Goal: Information Seeking & Learning: Learn about a topic

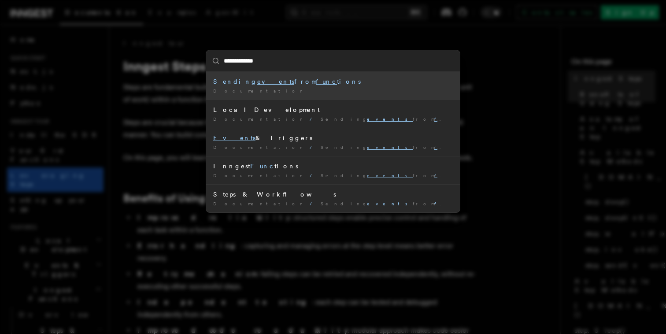
type input "**********"
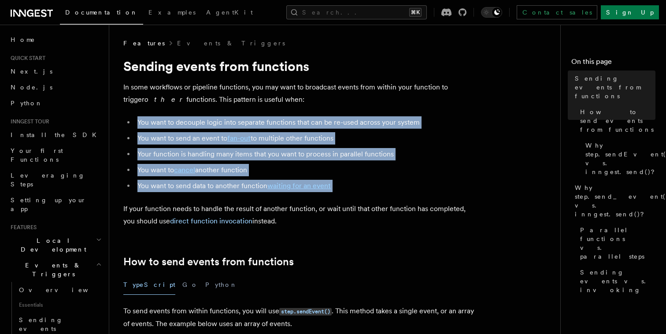
drag, startPoint x: 137, startPoint y: 125, endPoint x: 281, endPoint y: 198, distance: 161.4
drag, startPoint x: 342, startPoint y: 196, endPoint x: 136, endPoint y: 122, distance: 219.5
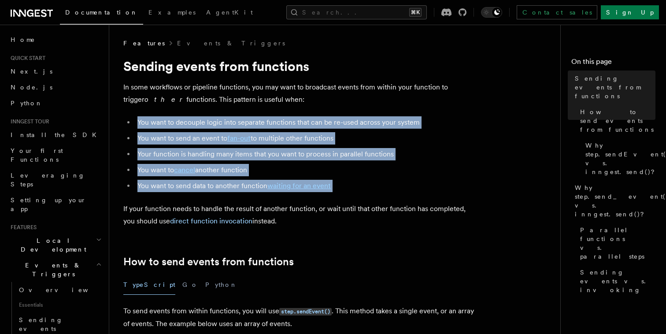
click at [136, 122] on li "You want to decouple logic into separate functions that can be re-used across y…" at bounding box center [305, 122] width 341 height 12
drag, startPoint x: 133, startPoint y: 119, endPoint x: 357, endPoint y: 192, distance: 235.3
click at [357, 192] on li "You want to send data to another function waiting for an event" at bounding box center [305, 186] width 341 height 12
drag, startPoint x: 357, startPoint y: 192, endPoint x: 130, endPoint y: 122, distance: 237.5
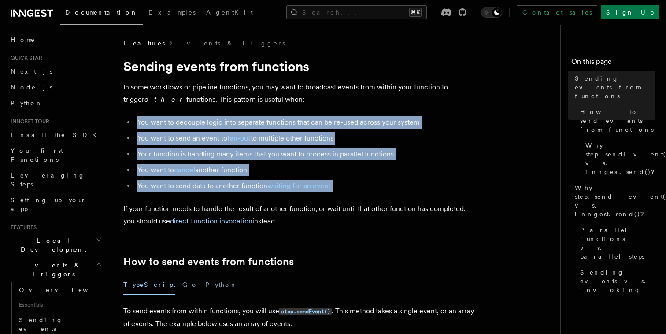
click at [130, 121] on ul "You want to decouple logic into separate functions that can be re-used across y…" at bounding box center [299, 154] width 352 height 76
click at [135, 122] on li "You want to decouple logic into separate functions that can be re-used across y…" at bounding box center [305, 122] width 341 height 12
drag, startPoint x: 130, startPoint y: 122, endPoint x: 338, endPoint y: 191, distance: 219.1
click at [339, 191] on ul "You want to decouple logic into separate functions that can be re-used across y…" at bounding box center [299, 154] width 352 height 76
click at [338, 191] on li "You want to send data to another function waiting for an event" at bounding box center [305, 186] width 341 height 12
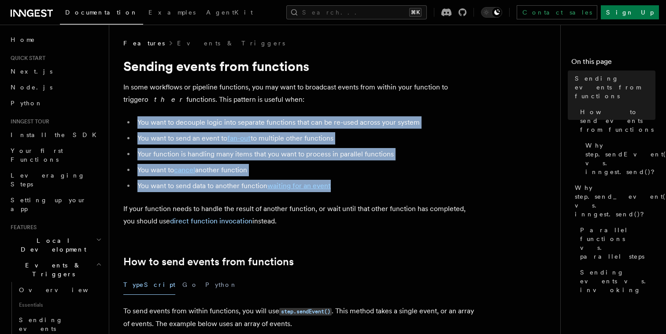
drag, startPoint x: 344, startPoint y: 191, endPoint x: 111, endPoint y: 122, distance: 242.4
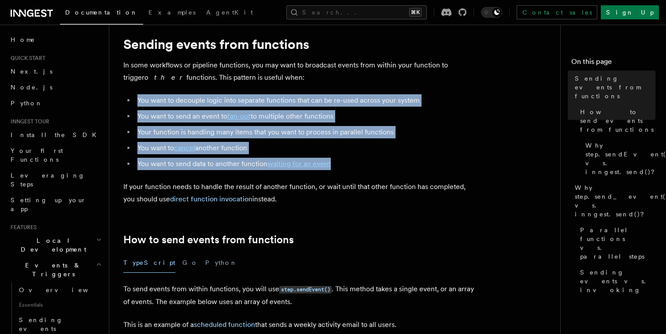
scroll to position [30, 0]
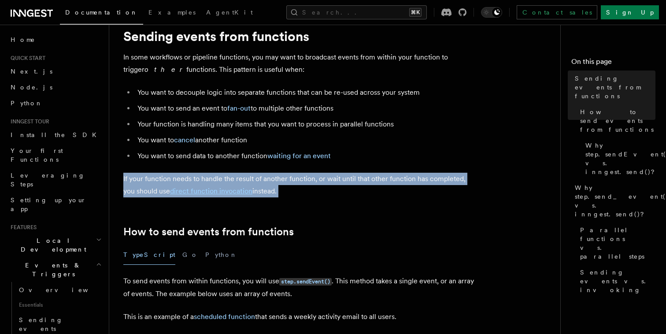
drag, startPoint x: 119, startPoint y: 167, endPoint x: 250, endPoint y: 199, distance: 135.3
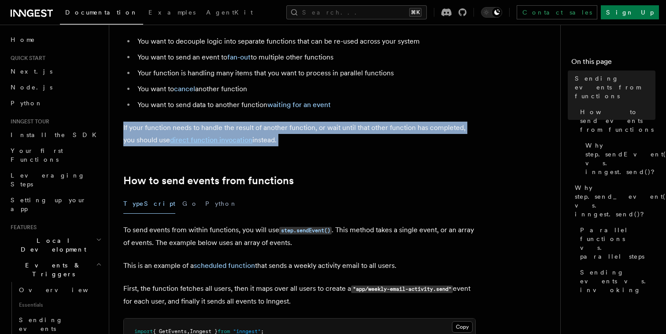
scroll to position [108, 0]
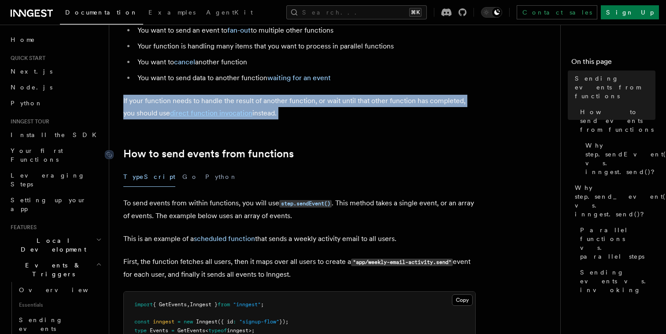
click at [140, 155] on link "How to send events from functions" at bounding box center [208, 154] width 170 height 12
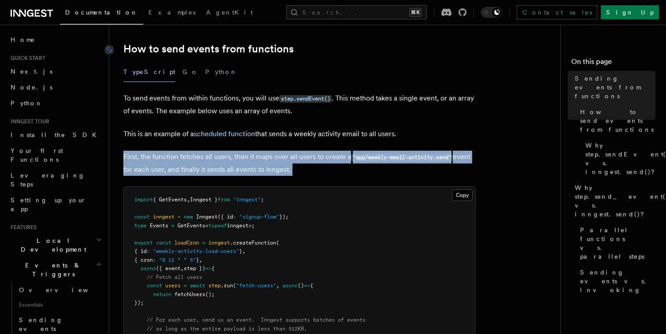
scroll to position [213, 0]
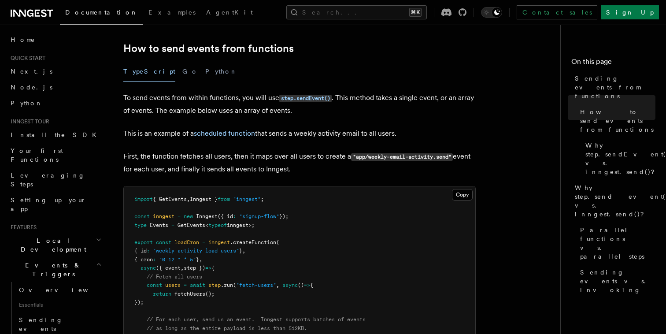
click at [229, 68] on div "TypeScript Go Python" at bounding box center [299, 72] width 352 height 20
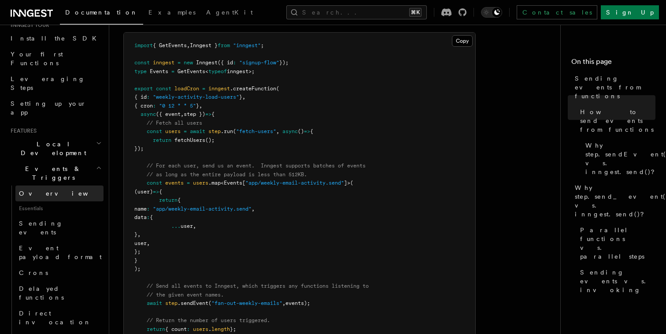
scroll to position [97, 0]
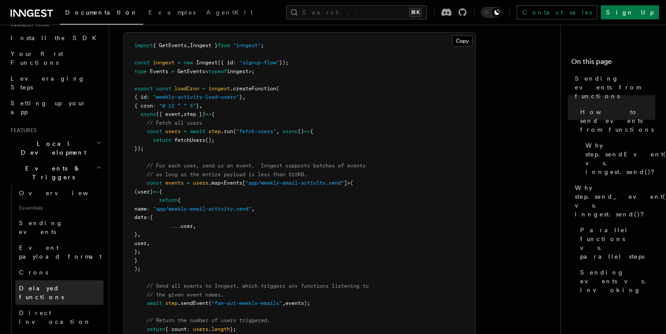
click at [57, 284] on span "Delayed functions" at bounding box center [61, 293] width 85 height 18
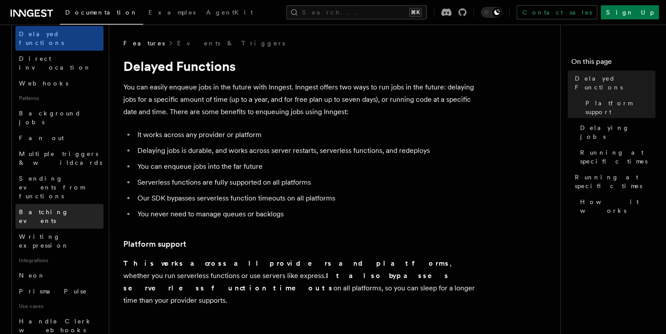
scroll to position [362, 0]
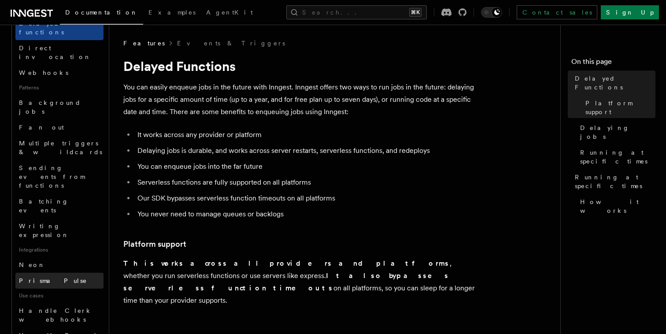
click at [48, 277] on span "Prisma Pulse" at bounding box center [53, 280] width 68 height 7
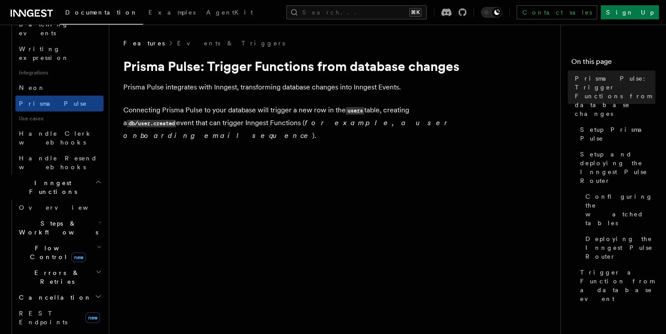
scroll to position [540, 0]
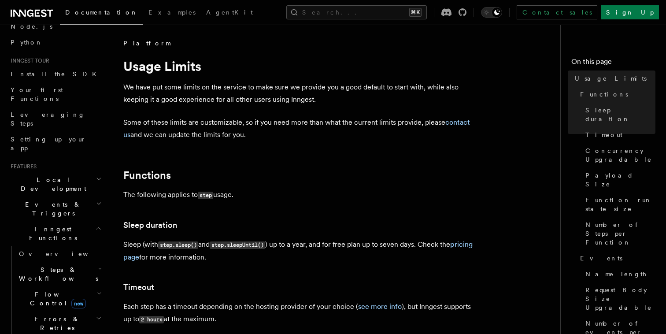
scroll to position [78, 0]
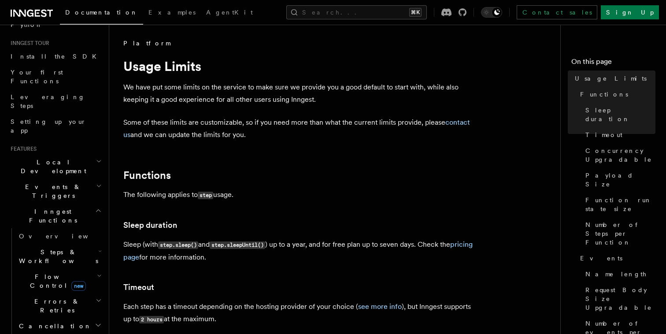
click at [39, 248] on span "Steps & Workflows" at bounding box center [56, 257] width 83 height 18
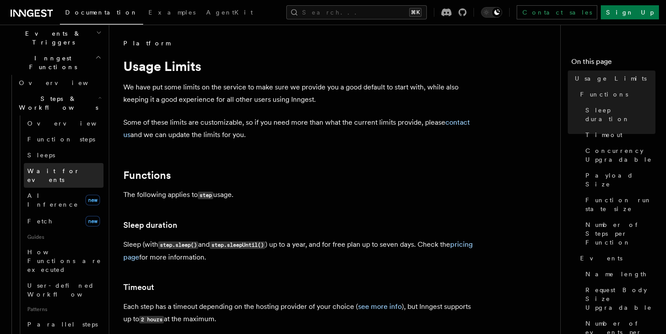
scroll to position [233, 0]
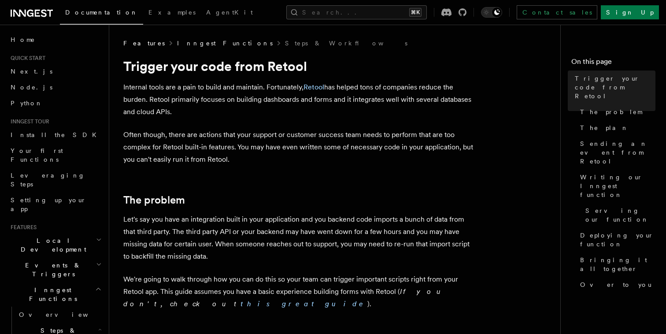
click at [184, 45] on link "Inngest Functions" at bounding box center [225, 43] width 96 height 9
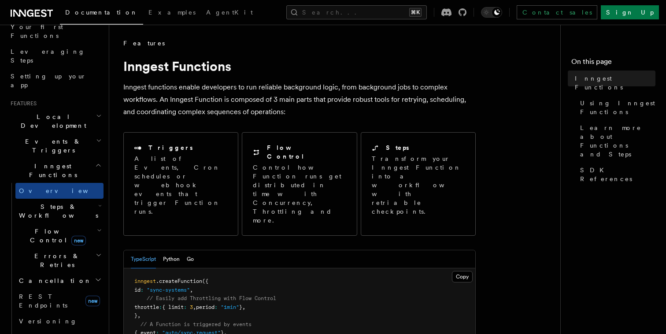
scroll to position [167, 0]
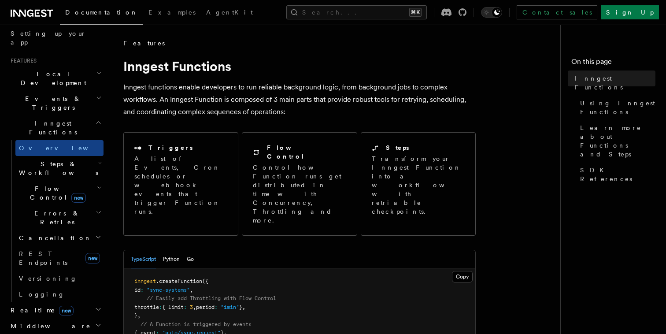
click at [97, 236] on icon "button" at bounding box center [98, 237] width 4 height 2
click at [99, 209] on icon "button" at bounding box center [99, 212] width 6 height 7
click at [99, 181] on h2 "Flow Control new" at bounding box center [59, 193] width 88 height 25
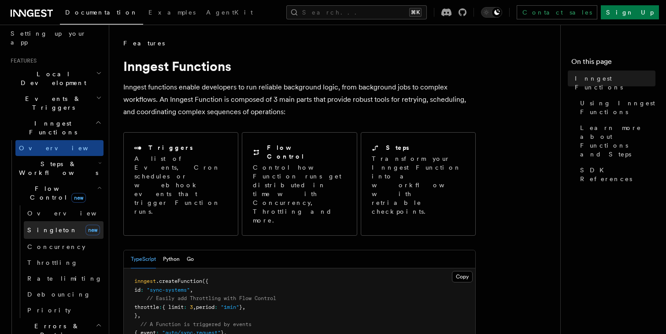
click at [48, 226] on span "Singleton" at bounding box center [52, 230] width 50 height 9
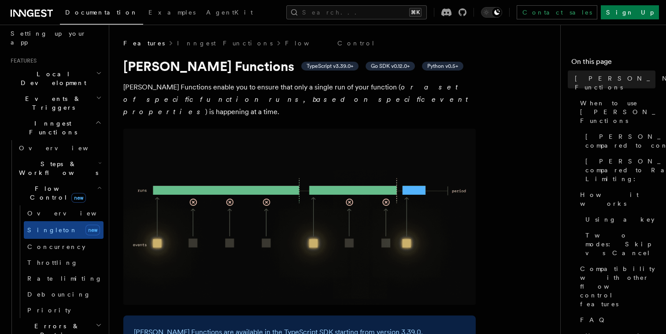
click at [188, 88] on p "[PERSON_NAME] Functions enable you to ensure that only a single run of your fun…" at bounding box center [299, 99] width 352 height 37
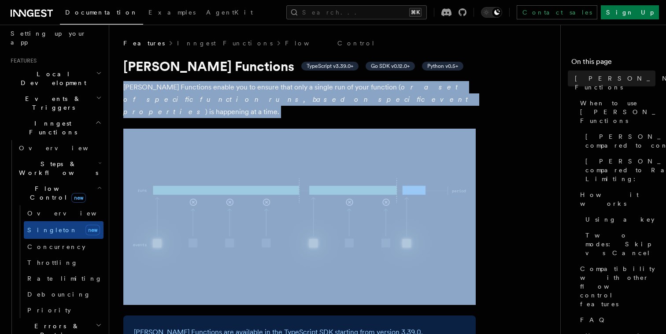
click at [188, 88] on p "[PERSON_NAME] Functions enable you to ensure that only a single run of your fun…" at bounding box center [299, 99] width 352 height 37
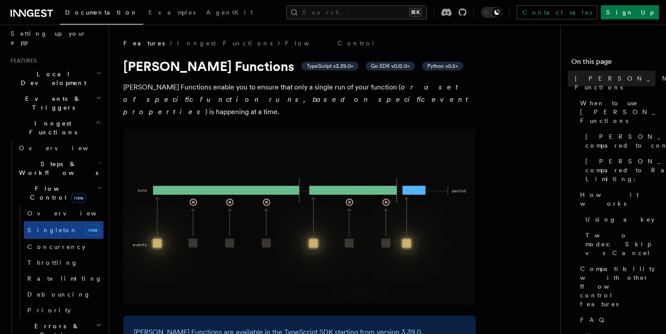
click at [279, 100] on p "[PERSON_NAME] Functions enable you to ensure that only a single run of your fun…" at bounding box center [299, 99] width 352 height 37
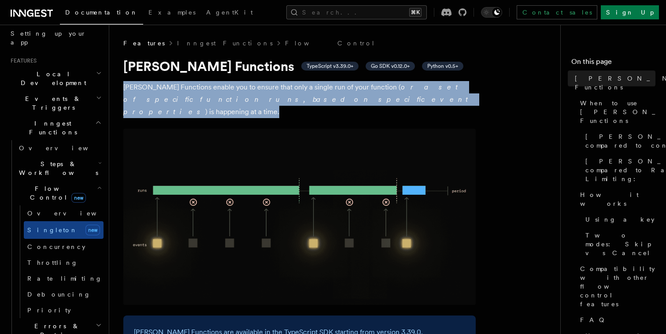
drag, startPoint x: 311, startPoint y: 100, endPoint x: 115, endPoint y: 84, distance: 197.1
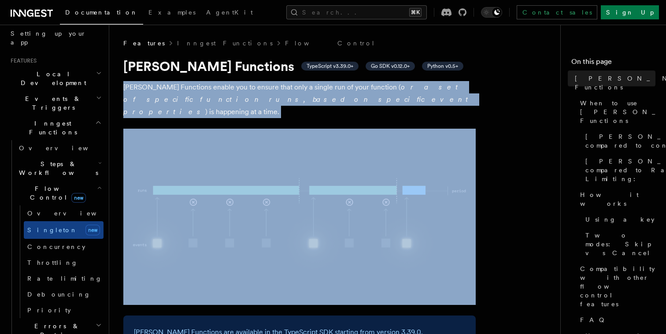
drag, startPoint x: 115, startPoint y: 84, endPoint x: 322, endPoint y: 98, distance: 208.0
click at [322, 98] on p "[PERSON_NAME] Functions enable you to ensure that only a single run of your fun…" at bounding box center [299, 99] width 352 height 37
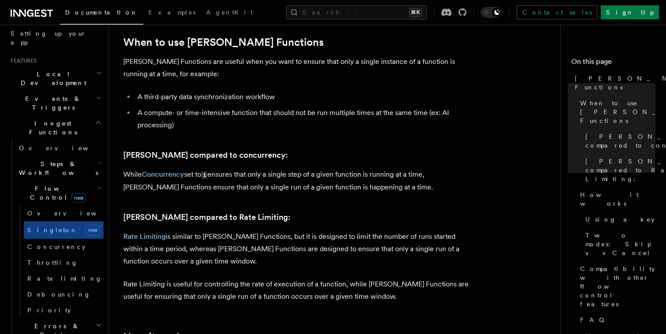
scroll to position [343, 0]
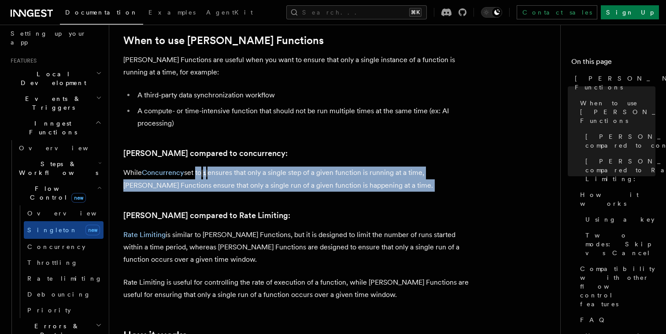
drag, startPoint x: 196, startPoint y: 159, endPoint x: 419, endPoint y: 183, distance: 225.0
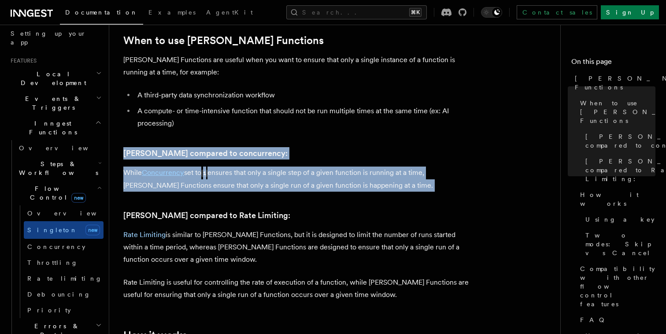
drag, startPoint x: 425, startPoint y: 181, endPoint x: 112, endPoint y: 123, distance: 318.0
drag, startPoint x: 112, startPoint y: 125, endPoint x: 371, endPoint y: 174, distance: 263.6
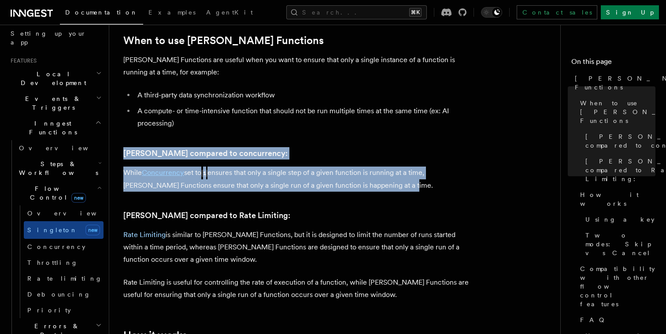
click at [371, 174] on p "While Concurrency set to 1 ensures that only a single step of a given function …" at bounding box center [299, 179] width 352 height 25
drag, startPoint x: 377, startPoint y: 174, endPoint x: 113, endPoint y: 140, distance: 266.5
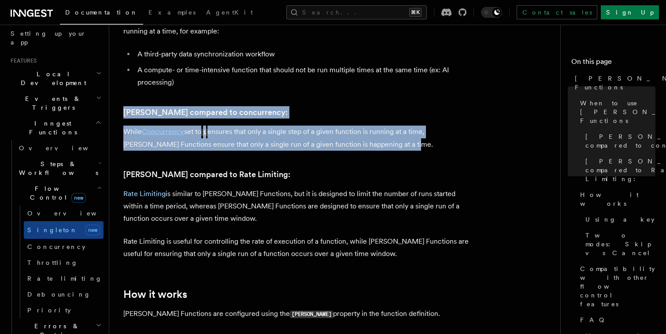
scroll to position [463, 0]
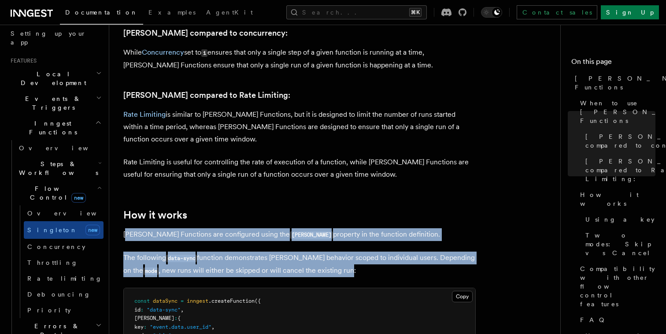
drag, startPoint x: 127, startPoint y: 222, endPoint x: 332, endPoint y: 263, distance: 208.8
click at [332, 263] on p "The following data-sync function demonstrates [PERSON_NAME] behavior scoped to …" at bounding box center [299, 265] width 352 height 26
drag, startPoint x: 342, startPoint y: 263, endPoint x: 132, endPoint y: 219, distance: 214.4
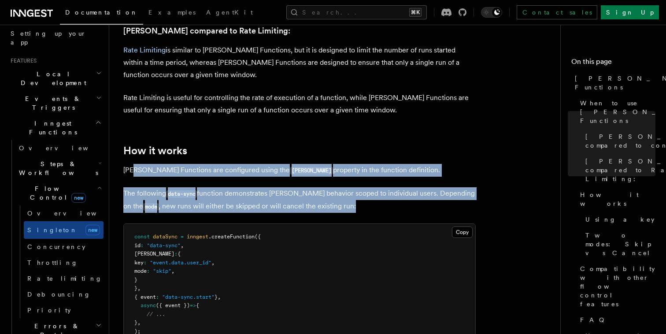
scroll to position [534, 0]
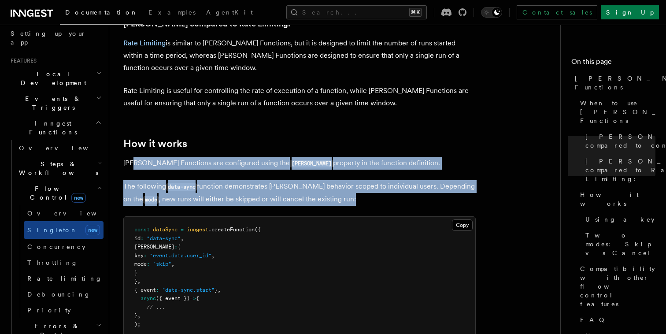
click at [160, 180] on p "The following data-sync function demonstrates [PERSON_NAME] behavior scoped to …" at bounding box center [299, 193] width 352 height 26
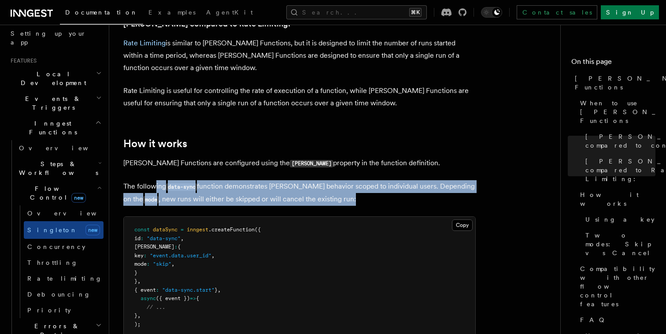
drag, startPoint x: 156, startPoint y: 177, endPoint x: 351, endPoint y: 188, distance: 195.0
click at [351, 188] on p "The following data-sync function demonstrates [PERSON_NAME] behavior scoped to …" at bounding box center [299, 193] width 352 height 26
drag, startPoint x: 353, startPoint y: 189, endPoint x: 126, endPoint y: 172, distance: 227.1
click at [126, 180] on p "The following data-sync function demonstrates [PERSON_NAME] behavior scoped to …" at bounding box center [299, 193] width 352 height 26
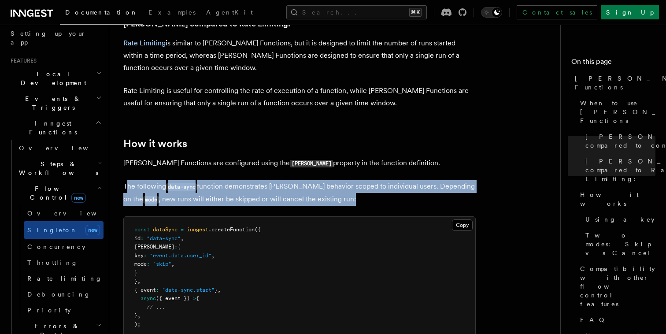
click at [126, 180] on p "The following data-sync function demonstrates [PERSON_NAME] behavior scoped to …" at bounding box center [299, 193] width 352 height 26
drag, startPoint x: 121, startPoint y: 172, endPoint x: 365, endPoint y: 191, distance: 244.8
click at [365, 191] on p "The following data-sync function demonstrates [PERSON_NAME] behavior scoped to …" at bounding box center [299, 193] width 352 height 26
drag, startPoint x: 366, startPoint y: 191, endPoint x: 130, endPoint y: 168, distance: 237.3
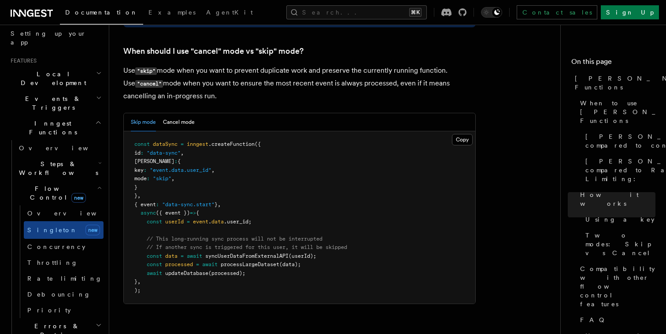
scroll to position [1197, 0]
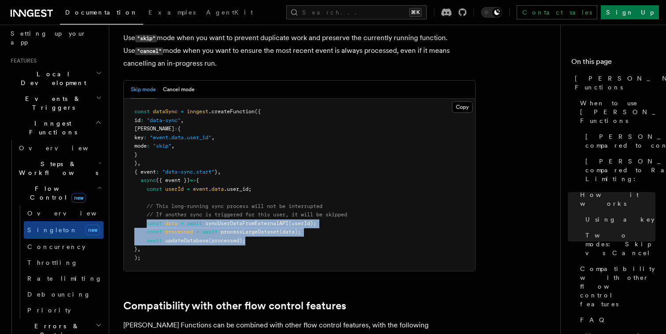
drag, startPoint x: 147, startPoint y: 192, endPoint x: 270, endPoint y: 205, distance: 124.1
click at [271, 205] on pre "const dataSync = inngest .createFunction ({ id : "data-sync" , [PERSON_NAME] : …" at bounding box center [300, 185] width 352 height 172
click at [270, 205] on pre "const dataSync = inngest .createFunction ({ id : "data-sync" , [PERSON_NAME] : …" at bounding box center [300, 185] width 352 height 172
drag, startPoint x: 270, startPoint y: 205, endPoint x: 150, endPoint y: 187, distance: 121.6
click at [150, 187] on pre "const dataSync = inngest .createFunction ({ id : "data-sync" , [PERSON_NAME] : …" at bounding box center [300, 185] width 352 height 172
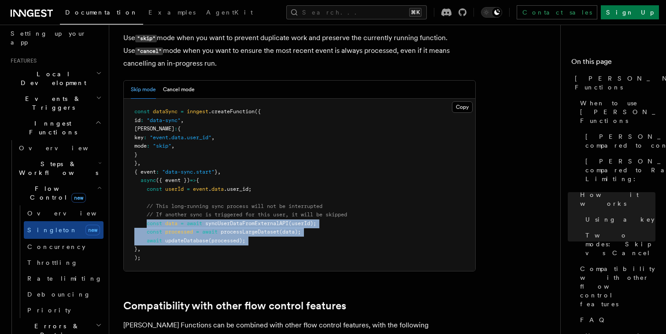
click at [150, 220] on span "const" at bounding box center [154, 223] width 15 height 6
drag, startPoint x: 148, startPoint y: 187, endPoint x: 251, endPoint y: 207, distance: 104.9
click at [251, 207] on pre "const dataSync = inngest .createFunction ({ id : "data-sync" , [PERSON_NAME] : …" at bounding box center [300, 185] width 352 height 172
drag, startPoint x: 252, startPoint y: 207, endPoint x: 147, endPoint y: 186, distance: 106.4
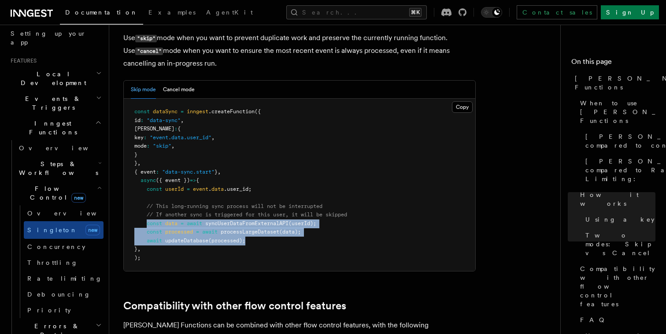
click at [147, 186] on pre "const dataSync = inngest .createFunction ({ id : "data-sync" , [PERSON_NAME] : …" at bounding box center [300, 185] width 352 height 172
click at [147, 220] on span "const" at bounding box center [154, 223] width 15 height 6
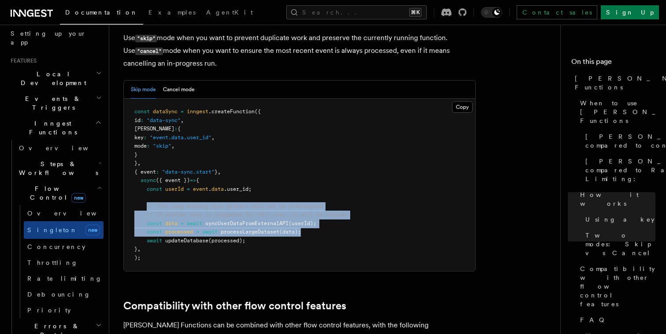
drag, startPoint x: 147, startPoint y: 170, endPoint x: 359, endPoint y: 197, distance: 213.3
click at [359, 197] on pre "const dataSync = inngest .createFunction ({ id : "data-sync" , [PERSON_NAME] : …" at bounding box center [300, 185] width 352 height 172
drag, startPoint x: 359, startPoint y: 197, endPoint x: 124, endPoint y: 175, distance: 235.9
click at [124, 175] on pre "const dataSync = inngest .createFunction ({ id : "data-sync" , [PERSON_NAME] : …" at bounding box center [300, 185] width 352 height 172
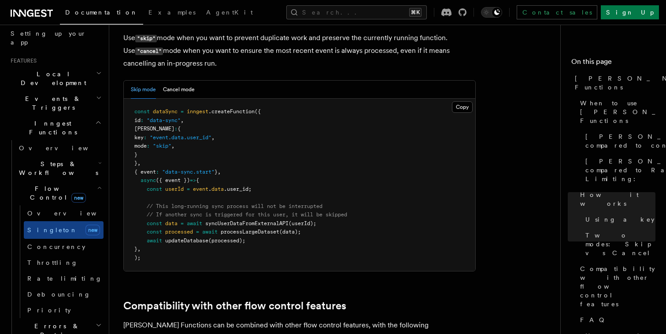
click at [174, 203] on span "// This long-running sync process will not be interrupted" at bounding box center [235, 206] width 176 height 6
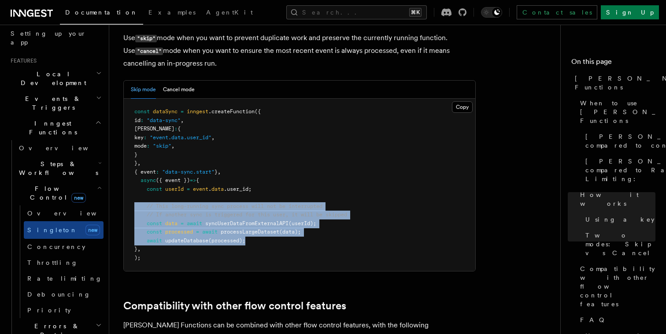
drag, startPoint x: 133, startPoint y: 171, endPoint x: 266, endPoint y: 204, distance: 137.1
click at [266, 204] on pre "const dataSync = inngest .createFunction ({ id : "data-sync" , [PERSON_NAME] : …" at bounding box center [300, 185] width 352 height 172
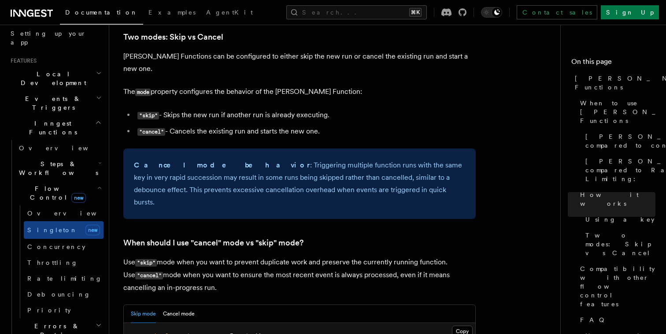
scroll to position [970, 0]
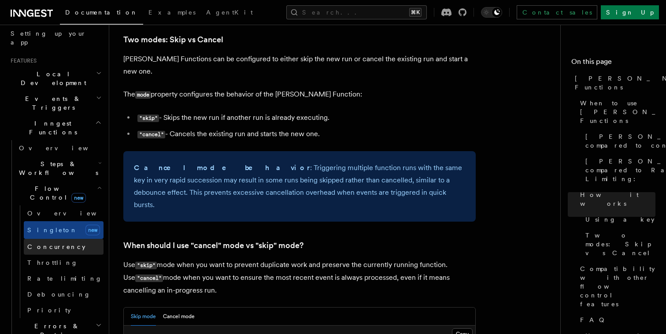
click at [48, 243] on span "Concurrency" at bounding box center [56, 246] width 58 height 7
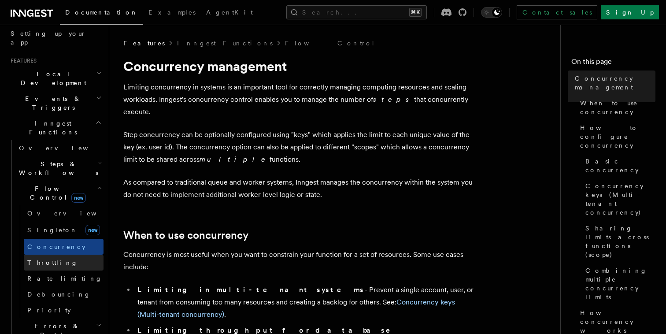
click at [48, 259] on span "Throttling" at bounding box center [52, 262] width 51 height 7
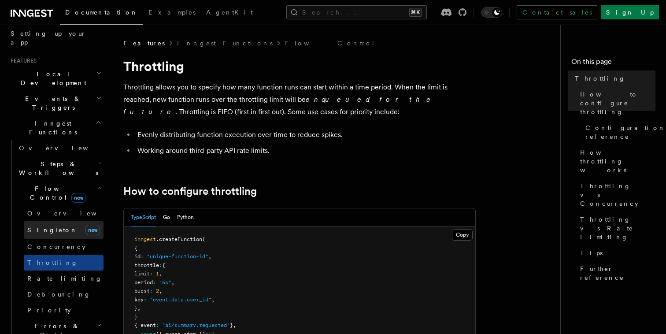
click at [44, 226] on span "Singleton" at bounding box center [52, 229] width 50 height 7
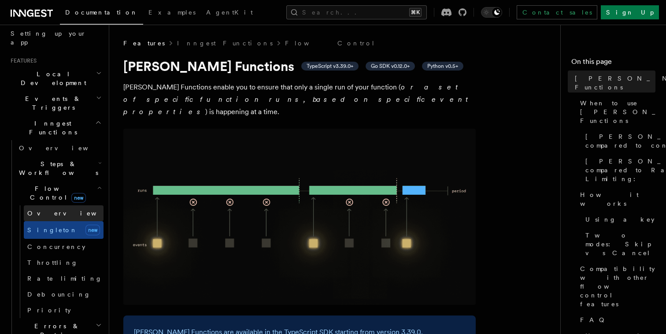
click at [48, 210] on span "Overview" at bounding box center [72, 213] width 91 height 7
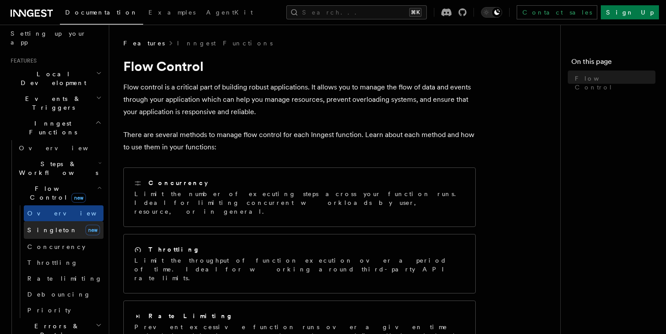
click at [51, 226] on span "Singleton" at bounding box center [52, 229] width 50 height 7
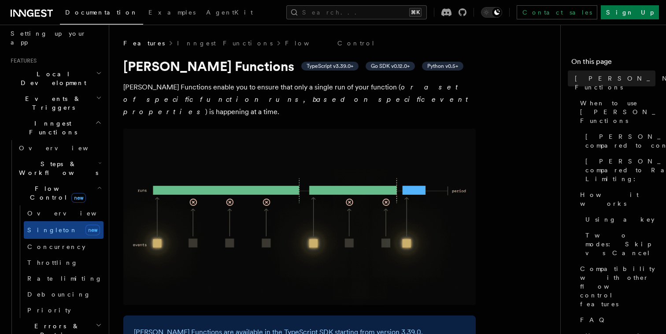
click at [85, 181] on h2 "Flow Control new" at bounding box center [59, 193] width 88 height 25
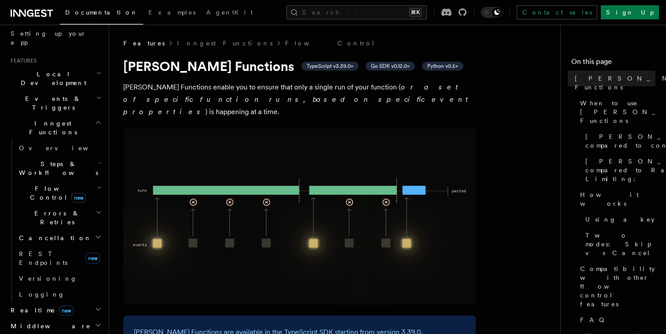
click at [73, 230] on h2 "Cancellation" at bounding box center [59, 238] width 88 height 16
click at [73, 205] on h2 "Errors & Retries" at bounding box center [59, 217] width 88 height 25
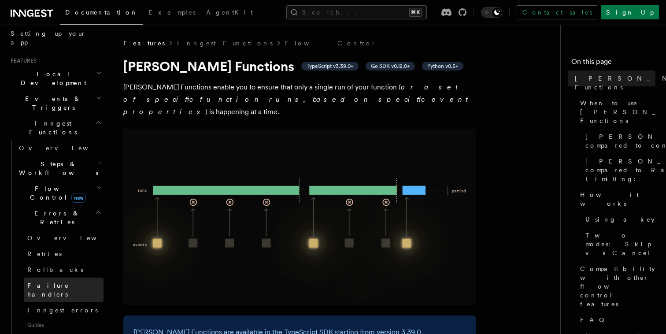
click at [60, 282] on span "Failure handlers" at bounding box center [48, 290] width 42 height 16
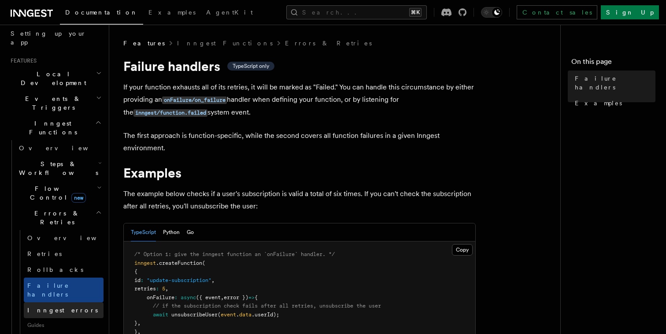
click at [59, 307] on span "Inngest errors" at bounding box center [62, 310] width 70 height 7
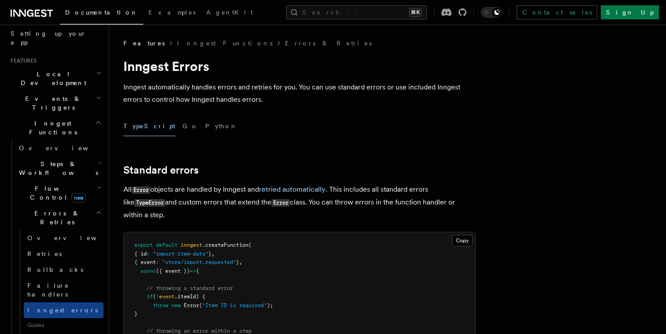
click at [70, 205] on h2 "Errors & Retries" at bounding box center [59, 217] width 88 height 25
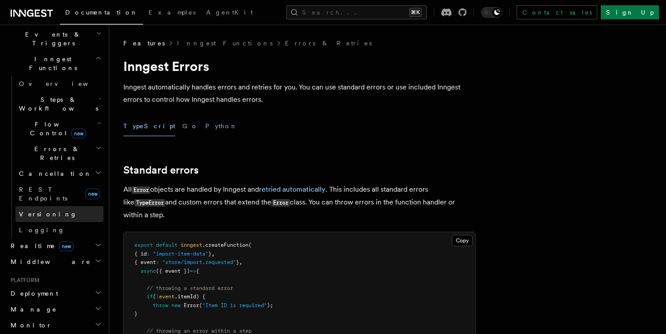
scroll to position [261, 0]
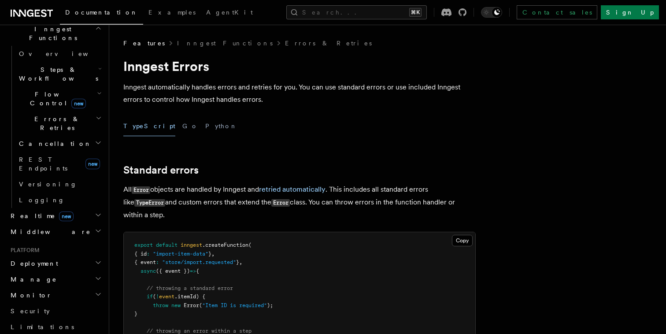
click at [41, 259] on span "Deployment" at bounding box center [32, 263] width 51 height 9
click at [44, 256] on h2 "Deployment" at bounding box center [55, 264] width 96 height 16
click at [41, 271] on h2 "Manage" at bounding box center [55, 279] width 96 height 16
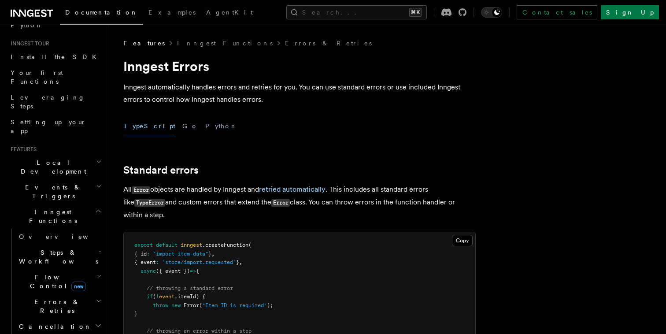
scroll to position [65, 0]
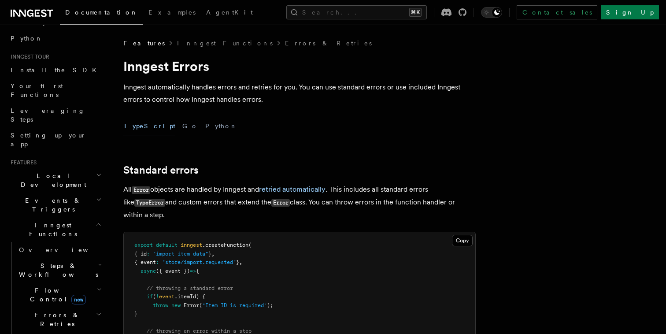
click at [45, 221] on span "Inngest Functions" at bounding box center [51, 230] width 88 height 18
click at [45, 196] on span "Events & Triggers" at bounding box center [51, 205] width 89 height 18
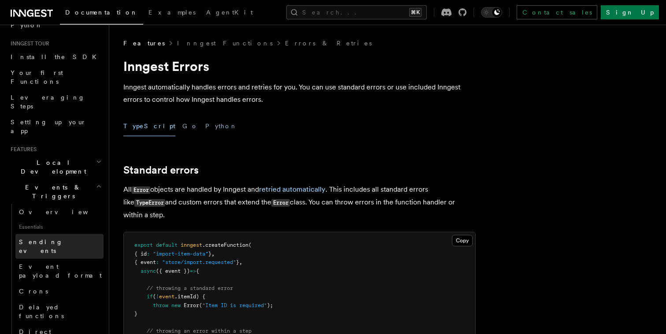
scroll to position [82, 0]
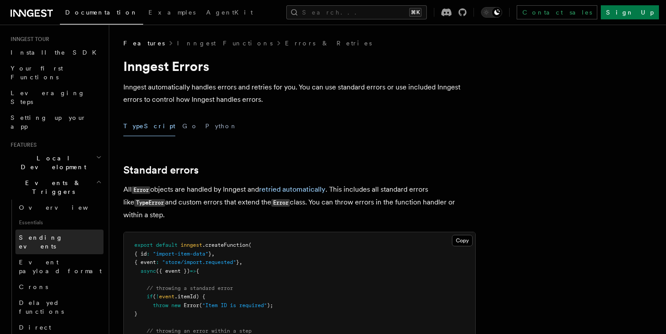
click at [40, 258] on span "Event payload format" at bounding box center [61, 267] width 85 height 18
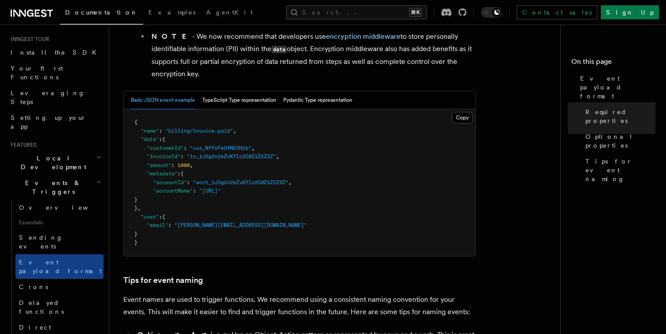
scroll to position [333, 0]
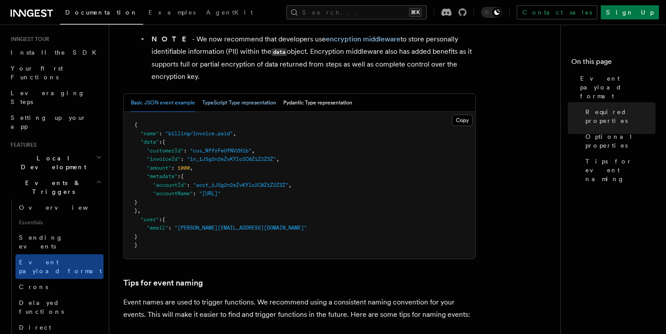
click at [222, 112] on button "TypeScript Type representation" at bounding box center [239, 103] width 74 height 18
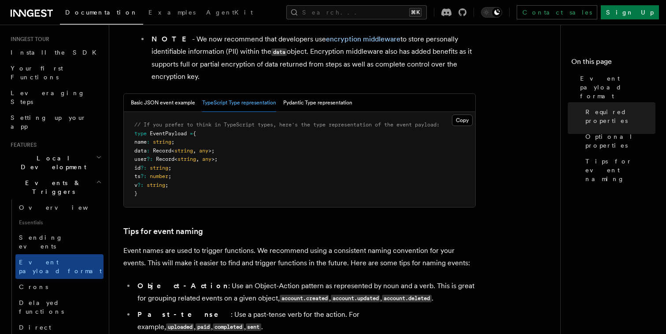
drag, startPoint x: 202, startPoint y: 126, endPoint x: 415, endPoint y: 134, distance: 213.8
click at [415, 135] on pre "// If you prefer to think in TypeScript types, here's the type representation o…" at bounding box center [300, 159] width 352 height 95
click at [415, 134] on pre "// If you prefer to think in TypeScript types, here's the type representation o…" at bounding box center [300, 159] width 352 height 95
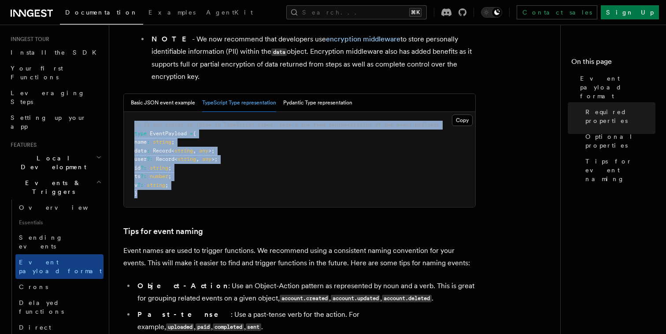
drag, startPoint x: 144, startPoint y: 199, endPoint x: 131, endPoint y: 130, distance: 69.8
click at [131, 130] on pre "// If you prefer to think in TypeScript types, here's the type representation o…" at bounding box center [300, 159] width 352 height 95
click at [155, 109] on button "Basic JSON event example" at bounding box center [163, 103] width 64 height 18
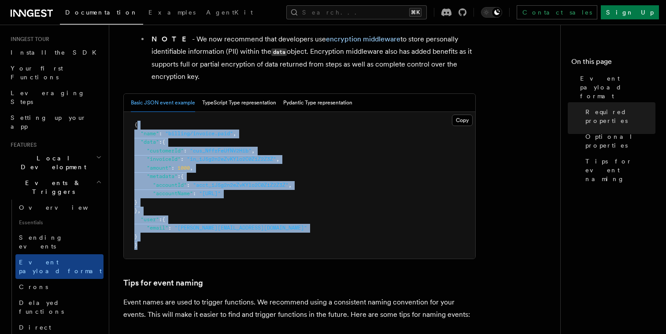
drag, startPoint x: 138, startPoint y: 126, endPoint x: 162, endPoint y: 246, distance: 122.6
click at [162, 246] on pre "{ "name" : "billing/invoice.paid" , "data" : { "customerId" : "cus_NffrFeUfNV2H…" at bounding box center [300, 185] width 352 height 147
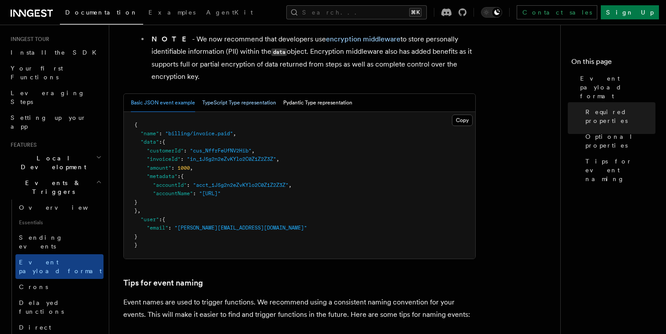
click at [231, 110] on button "TypeScript Type representation" at bounding box center [239, 103] width 74 height 18
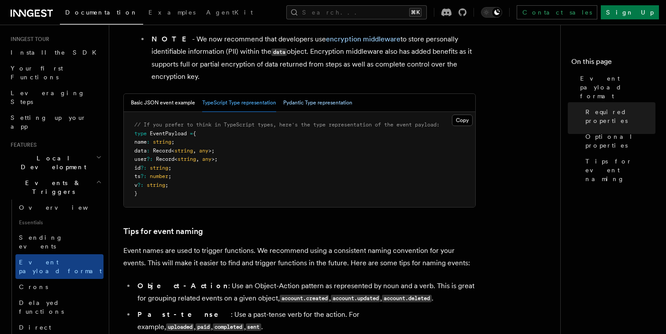
click at [302, 108] on button "Pydantic Type representation" at bounding box center [317, 103] width 69 height 18
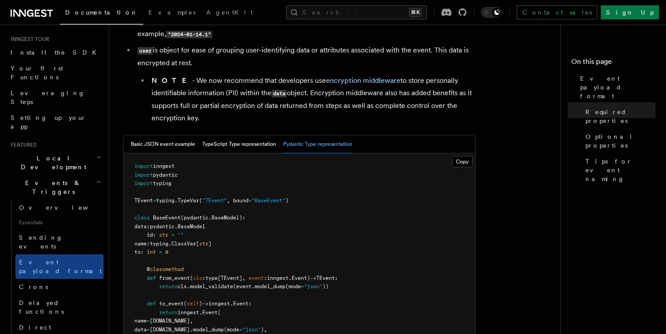
scroll to position [282, 0]
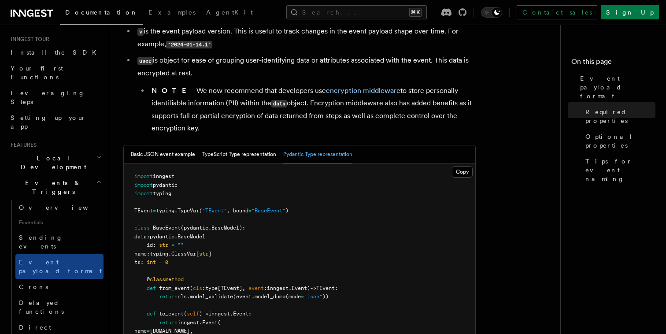
click at [169, 166] on pre "import inngest import pydantic import typing TEvent = typing . TypeVar ( "TEven…" at bounding box center [300, 313] width 352 height 301
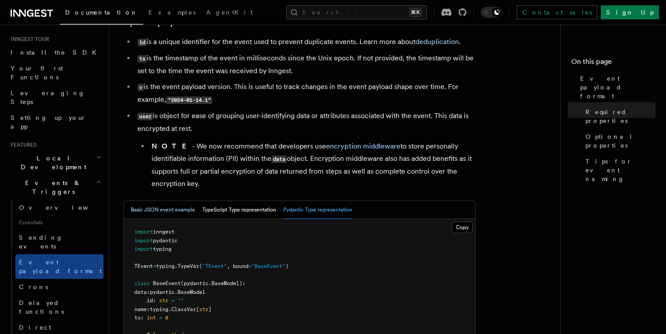
scroll to position [222, 0]
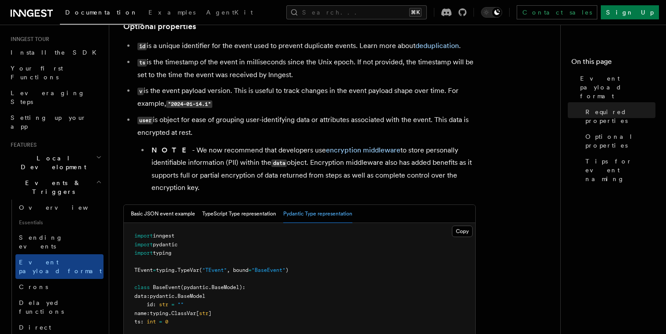
drag, startPoint x: 219, startPoint y: 196, endPoint x: 124, endPoint y: 150, distance: 105.6
click at [124, 150] on ul "id is a unique identifier for the event used to prevent duplicate events. Learn…" at bounding box center [299, 117] width 352 height 154
drag, startPoint x: 127, startPoint y: 150, endPoint x: 240, endPoint y: 194, distance: 121.7
click at [240, 194] on ul "id is a unique identifier for the event used to prevent duplicate events. Learn…" at bounding box center [299, 117] width 352 height 154
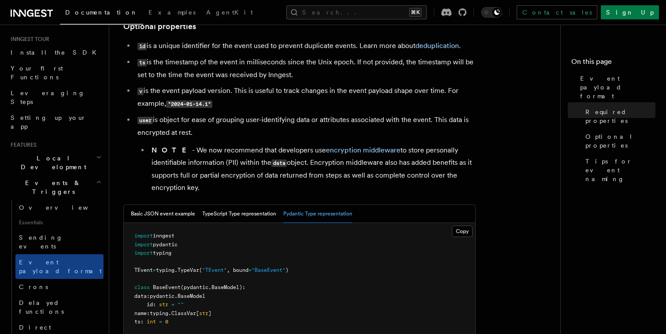
click at [237, 194] on li "NOTE - We now recommend that developers use encryption middleware to store pers…" at bounding box center [312, 169] width 327 height 50
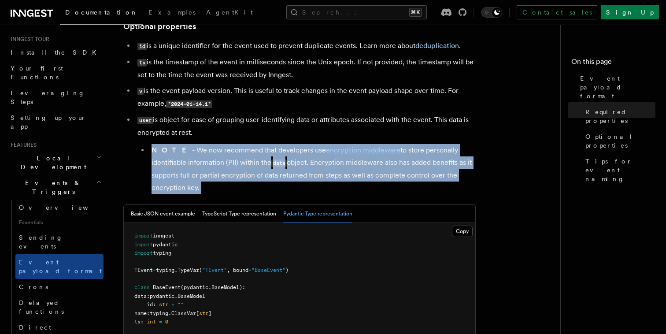
drag, startPoint x: 237, startPoint y: 194, endPoint x: 120, endPoint y: 148, distance: 126.2
click at [212, 184] on li "NOTE - We now recommend that developers use encryption middleware to store pers…" at bounding box center [312, 169] width 327 height 50
drag, startPoint x: 207, startPoint y: 185, endPoint x: 137, endPoint y: 148, distance: 79.8
click at [137, 148] on li "user is object for ease of grouping user-identifying data or attributes associa…" at bounding box center [305, 154] width 341 height 80
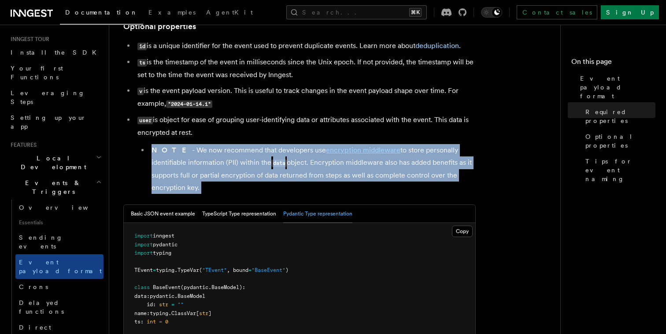
click at [137, 148] on li "user is object for ease of grouping user-identifying data or attributes associa…" at bounding box center [305, 154] width 341 height 80
drag, startPoint x: 141, startPoint y: 148, endPoint x: 242, endPoint y: 197, distance: 111.7
drag, startPoint x: 242, startPoint y: 197, endPoint x: 139, endPoint y: 152, distance: 112.3
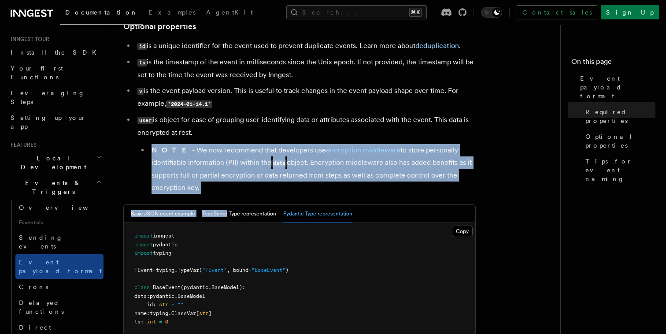
click at [139, 152] on ul "NOTE - We now recommend that developers use encryption middleware to store pers…" at bounding box center [306, 169] width 338 height 50
drag, startPoint x: 139, startPoint y: 152, endPoint x: 219, endPoint y: 185, distance: 87.1
click at [219, 185] on ul "NOTE - We now recommend that developers use encryption middleware to store pers…" at bounding box center [306, 169] width 338 height 50
click at [219, 185] on li "NOTE - We now recommend that developers use encryption middleware to store pers…" at bounding box center [312, 169] width 327 height 50
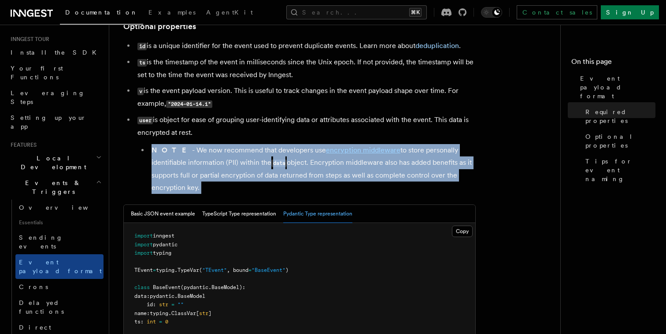
drag, startPoint x: 210, startPoint y: 191, endPoint x: 132, endPoint y: 131, distance: 98.7
click at [132, 131] on ul "id is a unique identifier for the event used to prevent duplicate events. Learn…" at bounding box center [299, 117] width 352 height 154
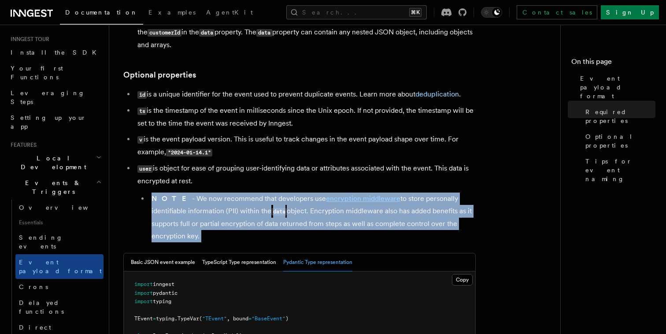
scroll to position [163, 0]
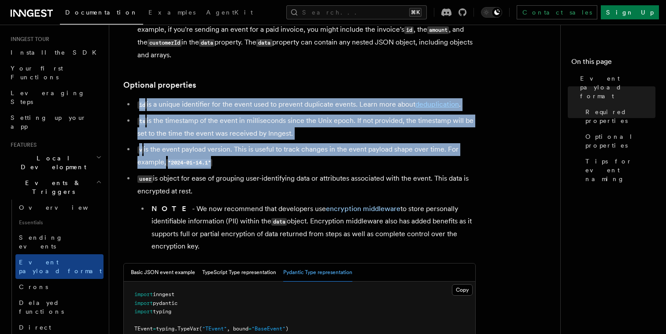
drag, startPoint x: 139, startPoint y: 102, endPoint x: 324, endPoint y: 166, distance: 195.9
click at [324, 166] on ul "id is a unique identifier for the event used to prevent duplicate events. Learn…" at bounding box center [299, 175] width 352 height 154
click at [324, 166] on li "v is the event payload version. This is useful to track changes in the event pa…" at bounding box center [305, 156] width 341 height 26
drag, startPoint x: 296, startPoint y: 166, endPoint x: 129, endPoint y: 103, distance: 178.1
click at [129, 103] on ul "id is a unique identifier for the event used to prevent duplicate events. Learn…" at bounding box center [299, 175] width 352 height 154
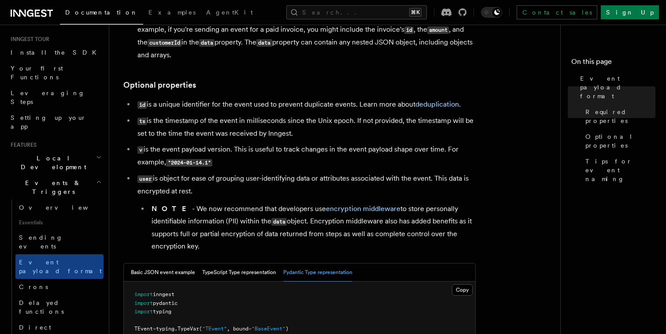
click at [135, 103] on li "id is a unique identifier for the event used to prevent duplicate events. Learn…" at bounding box center [305, 104] width 341 height 13
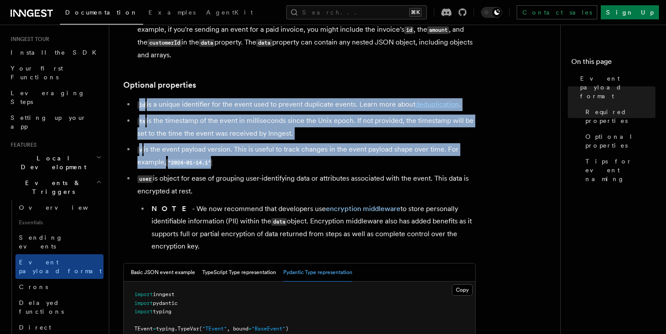
drag, startPoint x: 129, startPoint y: 103, endPoint x: 254, endPoint y: 167, distance: 140.3
click at [254, 167] on ul "id is a unique identifier for the event used to prevent duplicate events. Learn…" at bounding box center [299, 175] width 352 height 154
click at [254, 167] on li "v is the event payload version. This is useful to track changes in the event pa…" at bounding box center [305, 156] width 341 height 26
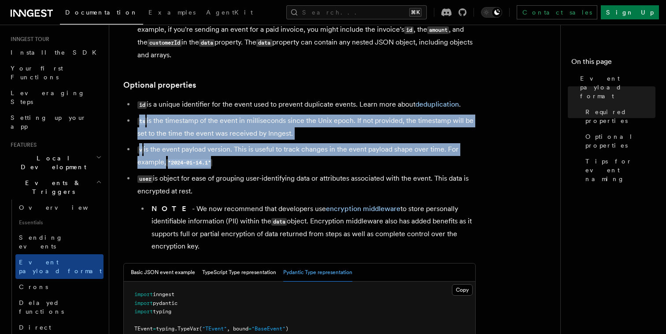
drag, startPoint x: 254, startPoint y: 167, endPoint x: 140, endPoint y: 116, distance: 125.3
click at [140, 116] on ul "id is a unique identifier for the event used to prevent duplicate events. Learn…" at bounding box center [299, 175] width 352 height 154
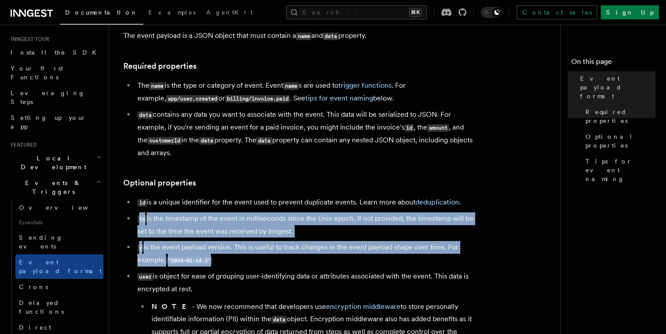
scroll to position [62, 0]
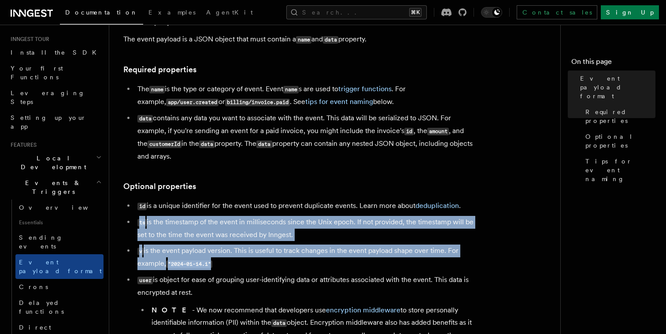
drag, startPoint x: 136, startPoint y: 121, endPoint x: 218, endPoint y: 159, distance: 90.3
click at [219, 159] on li "data contains any data you want to associate with the event. This data will be …" at bounding box center [305, 137] width 341 height 51
click at [218, 159] on li "data contains any data you want to associate with the event. This data will be …" at bounding box center [305, 137] width 341 height 51
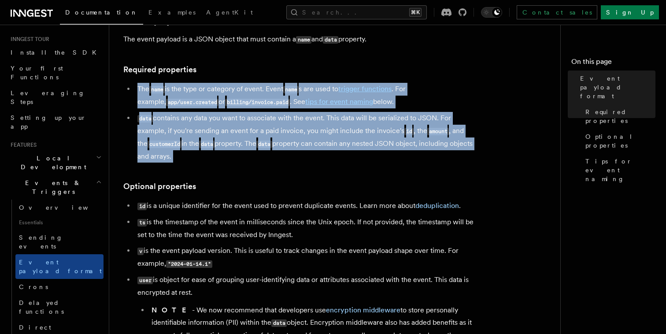
drag, startPoint x: 218, startPoint y: 159, endPoint x: 130, endPoint y: 85, distance: 115.7
click at [130, 85] on ul "The name is the type or category of event. Event name s are used to trigger fun…" at bounding box center [299, 123] width 352 height 80
click at [135, 85] on li "The name is the type or category of event. Event name s are used to trigger fun…" at bounding box center [305, 96] width 341 height 26
drag, startPoint x: 131, startPoint y: 85, endPoint x: 304, endPoint y: 159, distance: 187.9
click at [304, 159] on ul "The name is the type or category of event. Event name s are used to trigger fun…" at bounding box center [299, 123] width 352 height 80
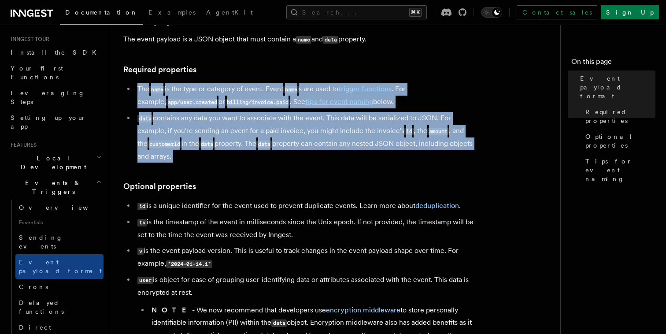
click at [304, 159] on li "data contains any data you want to associate with the event. This data will be …" at bounding box center [305, 137] width 341 height 51
drag, startPoint x: 286, startPoint y: 160, endPoint x: 130, endPoint y: 112, distance: 164.0
click at [130, 112] on ul "The name is the type or category of event. Event name s are used to trigger fun…" at bounding box center [299, 123] width 352 height 80
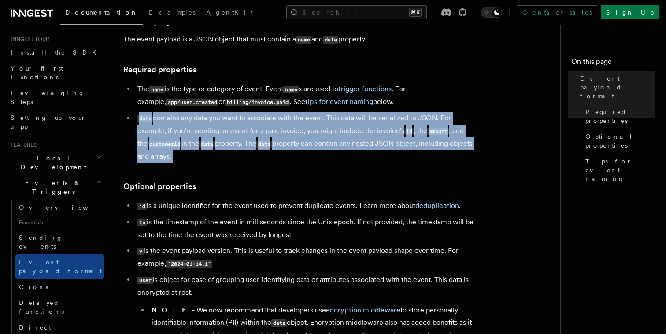
drag, startPoint x: 137, startPoint y: 112, endPoint x: 217, endPoint y: 157, distance: 91.9
click at [217, 157] on ul "The name is the type or category of event. Event name s are used to trigger fun…" at bounding box center [299, 123] width 352 height 80
click at [217, 157] on li "data contains any data you want to associate with the event. This data will be …" at bounding box center [305, 137] width 341 height 51
drag, startPoint x: 224, startPoint y: 157, endPoint x: 126, endPoint y: 78, distance: 126.2
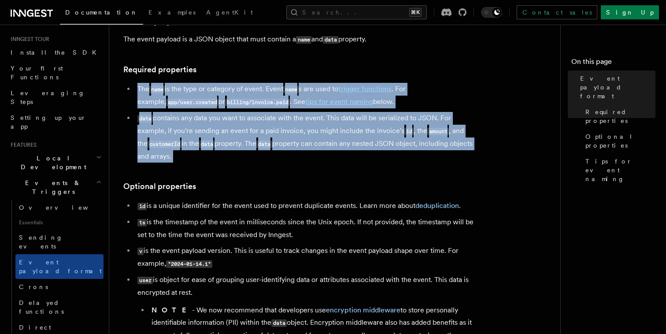
drag, startPoint x: 126, startPoint y: 78, endPoint x: 239, endPoint y: 160, distance: 140.0
click at [239, 160] on li "data contains any data you want to associate with the event. This data will be …" at bounding box center [305, 137] width 341 height 51
drag, startPoint x: 239, startPoint y: 160, endPoint x: 123, endPoint y: 86, distance: 137.3
click at [123, 86] on ul "The name is the type or category of event. Event name s are used to trigger fun…" at bounding box center [299, 123] width 352 height 80
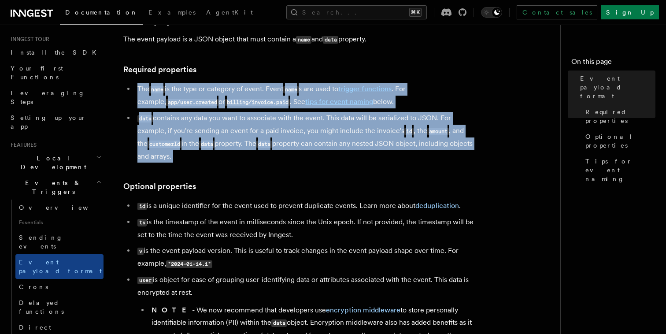
click at [123, 86] on ul "The name is the type or category of event. Event name s are used to trigger fun…" at bounding box center [299, 123] width 352 height 80
drag, startPoint x: 147, startPoint y: 94, endPoint x: 251, endPoint y: 178, distance: 132.9
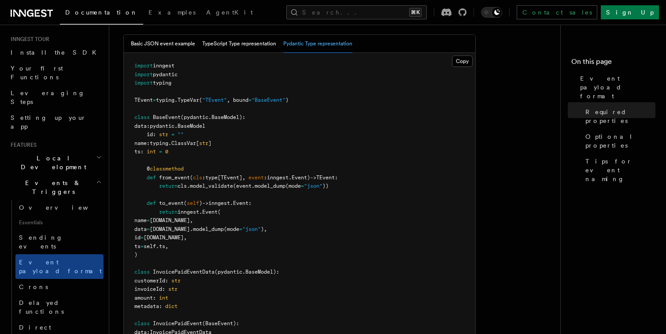
scroll to position [394, 0]
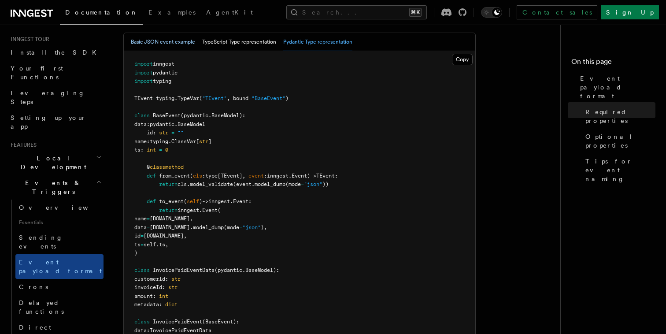
click at [183, 44] on button "Basic JSON event example" at bounding box center [163, 42] width 64 height 18
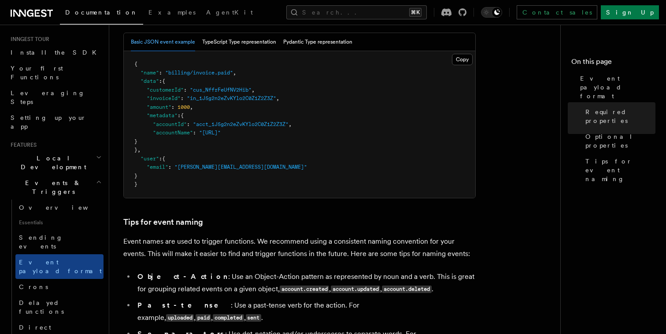
drag, startPoint x: 152, startPoint y: 181, endPoint x: 140, endPoint y: 70, distance: 111.3
click at [140, 70] on pre "{ "name" : "billing/invoice.paid" , "data" : { "customerId" : "cus_NffrFeUfNV2H…" at bounding box center [300, 124] width 352 height 147
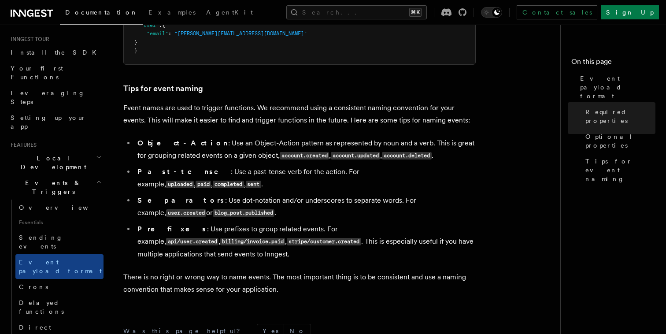
scroll to position [536, 0]
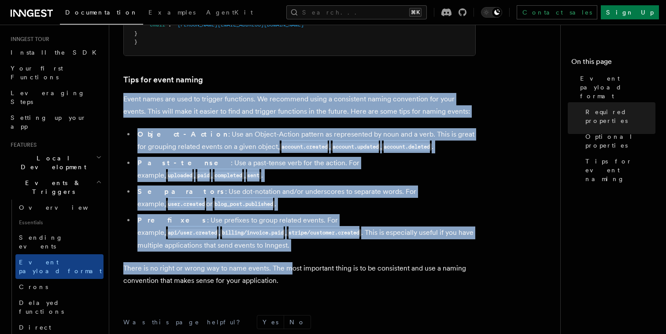
drag, startPoint x: 145, startPoint y: 92, endPoint x: 290, endPoint y: 259, distance: 222.1
click at [290, 262] on p "There is no right or wrong way to name events. The most important thing is to b…" at bounding box center [299, 274] width 352 height 25
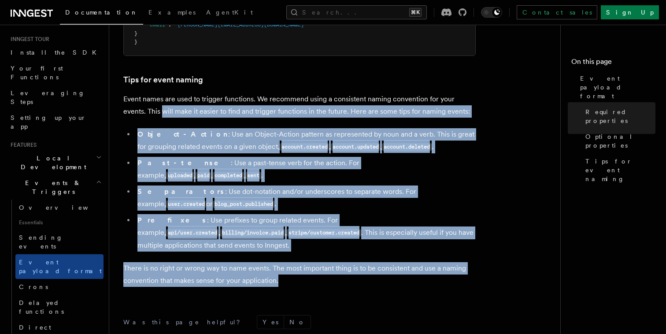
drag, startPoint x: 292, startPoint y: 276, endPoint x: 137, endPoint y: 108, distance: 228.2
click at [137, 108] on p "Event names are used to trigger functions. We recommend using a consistent nami…" at bounding box center [299, 105] width 352 height 25
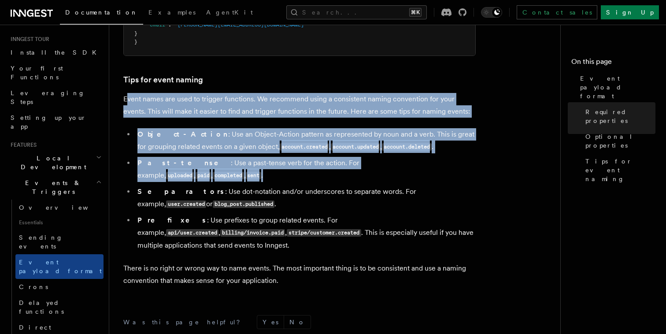
drag, startPoint x: 126, startPoint y: 98, endPoint x: 197, endPoint y: 173, distance: 103.8
click at [212, 173] on ul "Object-Action : Use an Object-Action pattern as represented by noun and a verb.…" at bounding box center [299, 189] width 352 height 123
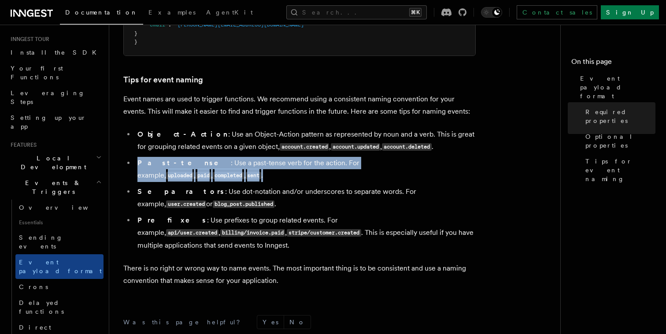
drag, startPoint x: 138, startPoint y: 167, endPoint x: 469, endPoint y: 170, distance: 330.9
click at [469, 170] on li "Past-tense : Use a past-tense verb for the action. For example, uploaded , paid…" at bounding box center [305, 169] width 341 height 25
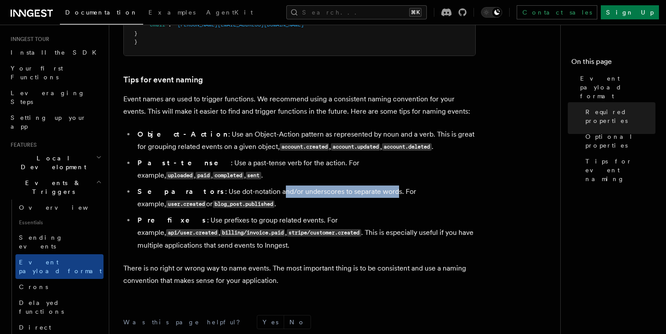
drag, startPoint x: 233, startPoint y: 181, endPoint x: 345, endPoint y: 188, distance: 111.2
click at [345, 188] on li "Separators : Use dot-notation and/or underscores to separate words. For example…" at bounding box center [305, 197] width 341 height 25
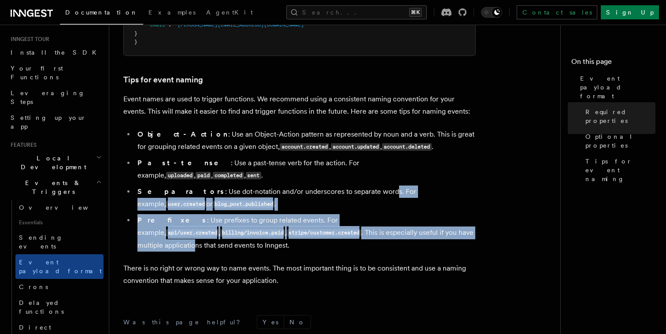
drag, startPoint x: 346, startPoint y: 188, endPoint x: 384, endPoint y: 225, distance: 52.6
click at [384, 225] on ul "Object-Action : Use an Object-Action pattern as represented by noun and a verb.…" at bounding box center [299, 189] width 352 height 123
click at [384, 225] on li "Prefixes : Use prefixes to group related events. For example, api/user.created …" at bounding box center [305, 232] width 341 height 37
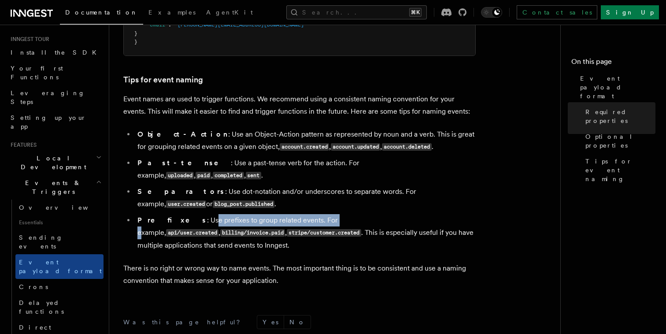
drag, startPoint x: 174, startPoint y: 215, endPoint x: 297, endPoint y: 215, distance: 122.5
click at [297, 215] on li "Prefixes : Use prefixes to group related events. For example, api/user.created …" at bounding box center [305, 232] width 341 height 37
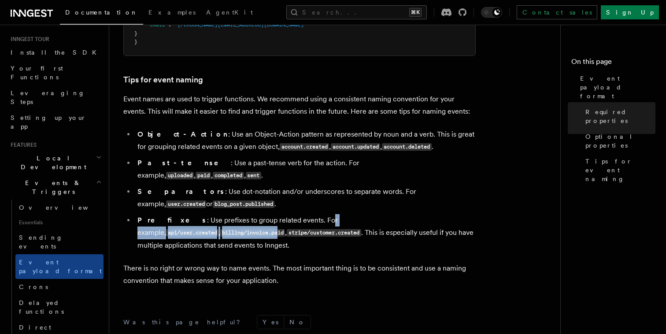
drag, startPoint x: 289, startPoint y: 215, endPoint x: 442, endPoint y: 215, distance: 152.4
click at [442, 215] on li "Prefixes : Use prefixes to group related events. For example, api/user.created …" at bounding box center [305, 232] width 341 height 37
click at [285, 229] on code "billing/invoice.paid" at bounding box center [252, 232] width 65 height 7
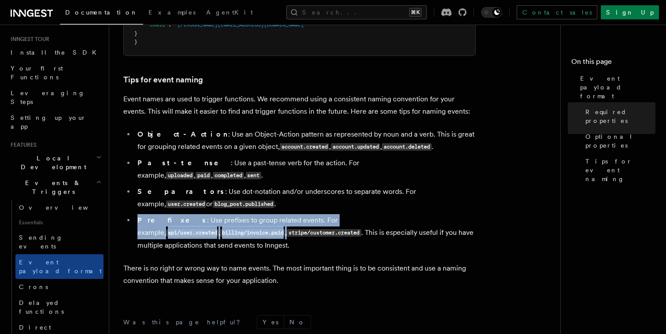
drag
click at [139, 217] on li "Prefixes : Use prefixes to group related events. For example, api/user.created …" at bounding box center [305, 232] width 341 height 37
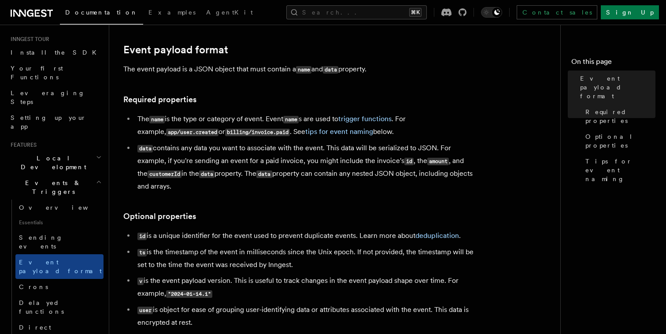
scroll to position [33, 0]
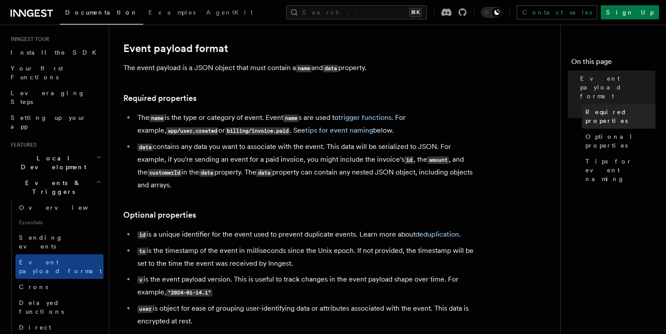
click at [591, 107] on span "Required properties" at bounding box center [621, 116] width 70 height 18
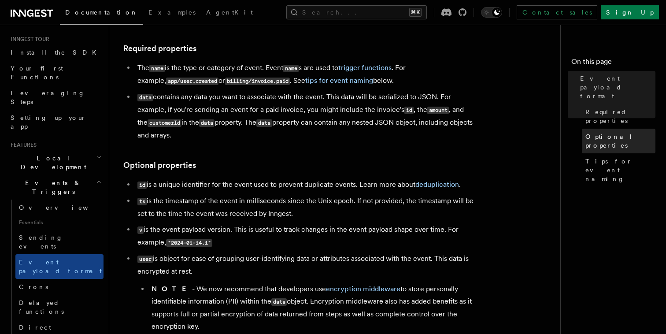
click at [591, 129] on link "Optional properties" at bounding box center [619, 141] width 74 height 25
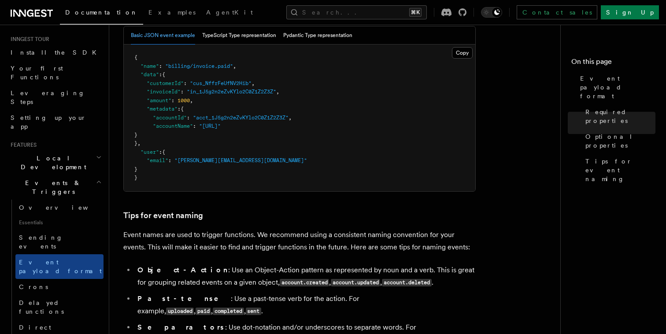
scroll to position [299, 0]
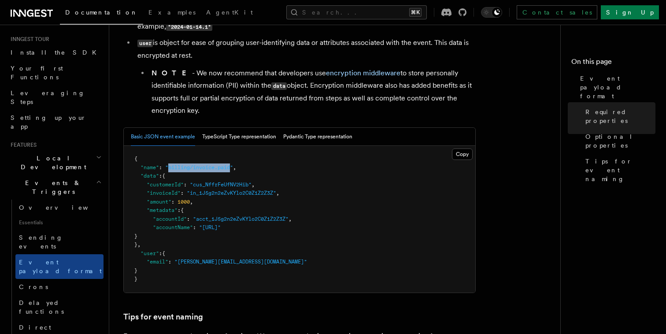
drag, startPoint x: 168, startPoint y: 170, endPoint x: 234, endPoint y: 172, distance: 65.7
click at [233, 170] on span ""billing/invoice.paid"" at bounding box center [199, 167] width 68 height 6
click at [233, 143] on button "TypeScript Type representation" at bounding box center [239, 137] width 74 height 18
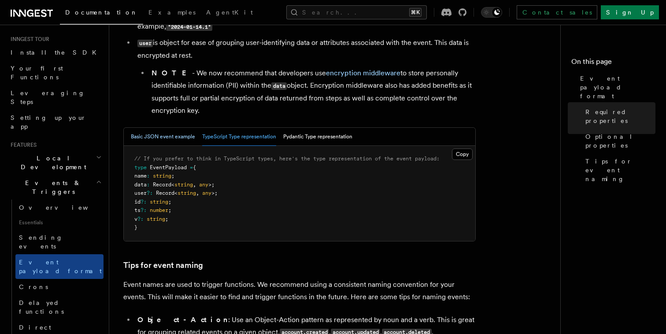
click at [168, 140] on button "Basic JSON event example" at bounding box center [163, 137] width 64 height 18
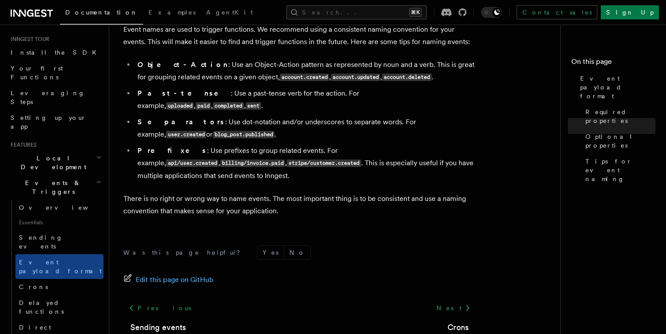
scroll to position [602, 0]
